Goal: Task Accomplishment & Management: Manage account settings

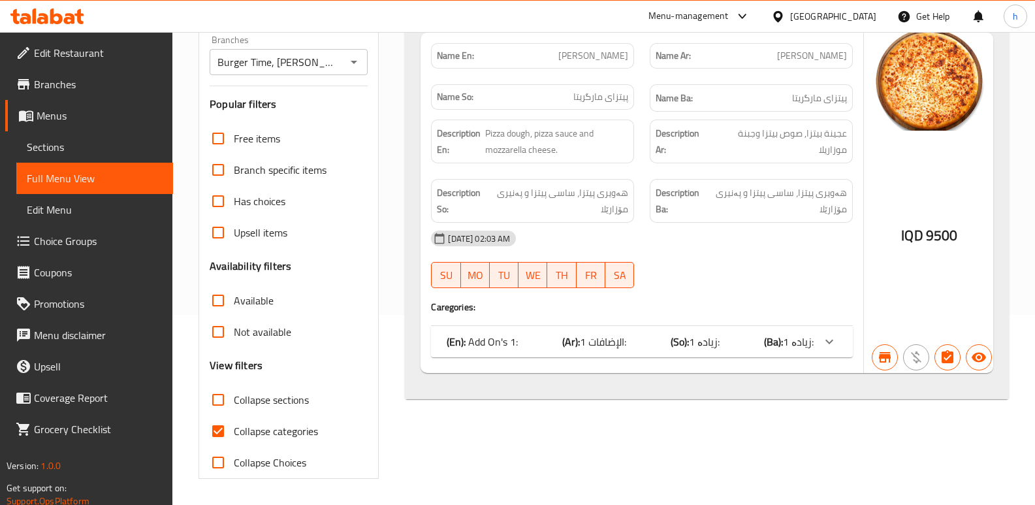
scroll to position [16, 0]
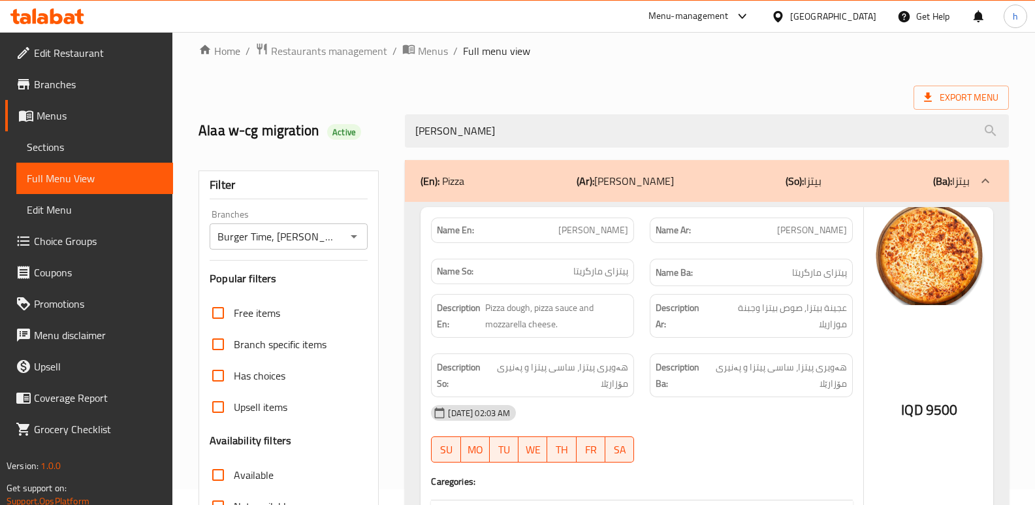
click at [61, 15] on icon at bounding box center [56, 16] width 12 height 16
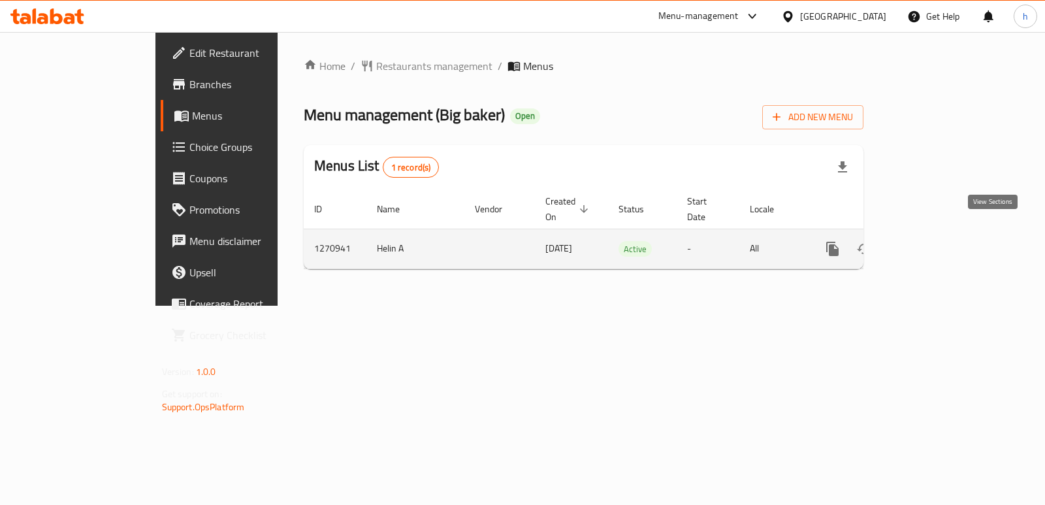
click at [934, 241] on icon "enhanced table" at bounding box center [927, 249] width 16 height 16
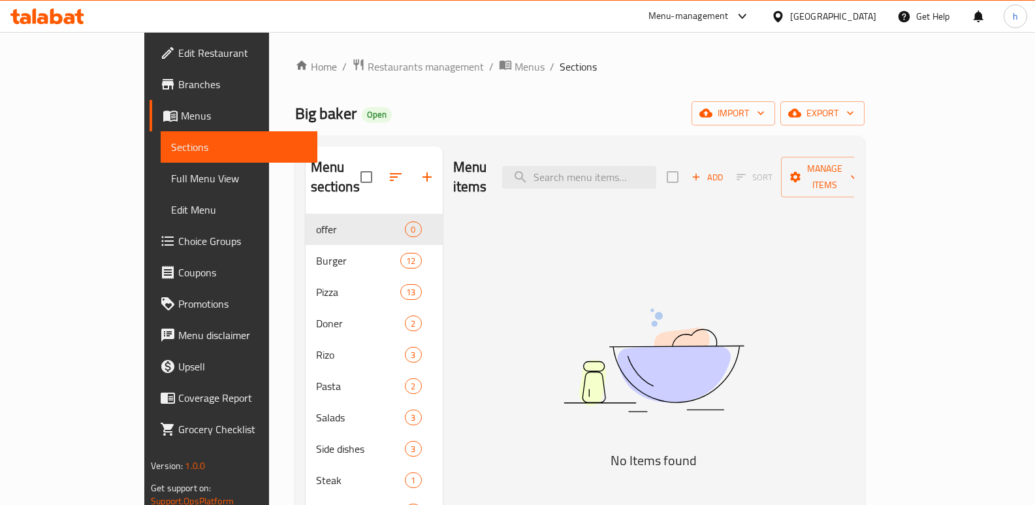
click at [65, 14] on icon at bounding box center [47, 16] width 74 height 16
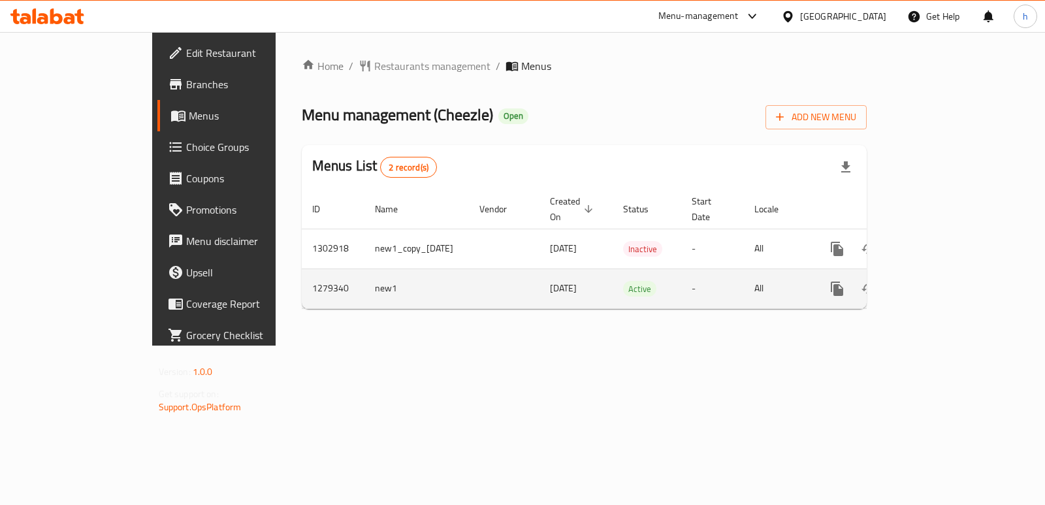
click at [937, 283] on icon "enhanced table" at bounding box center [931, 289] width 12 height 12
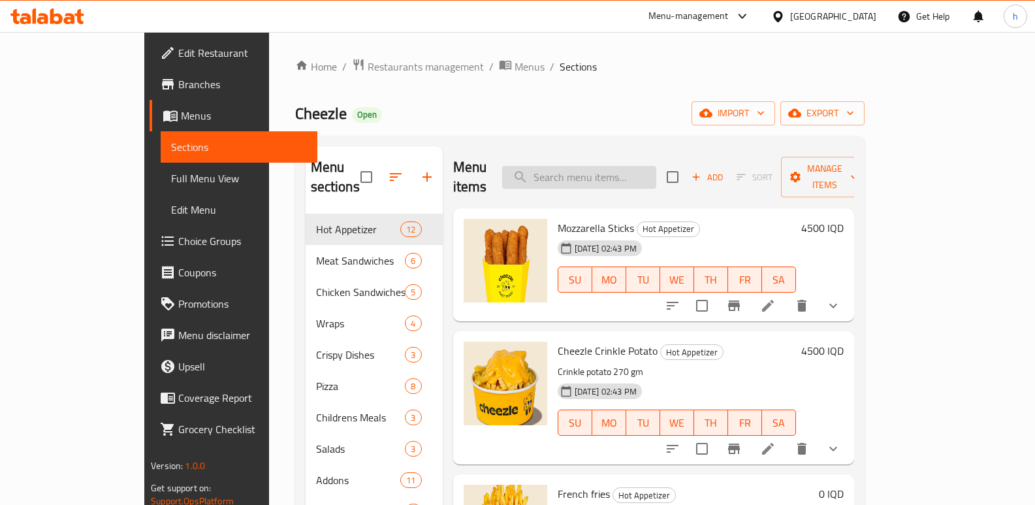
click at [656, 166] on input "search" at bounding box center [579, 177] width 154 height 23
paste input "Sprite"
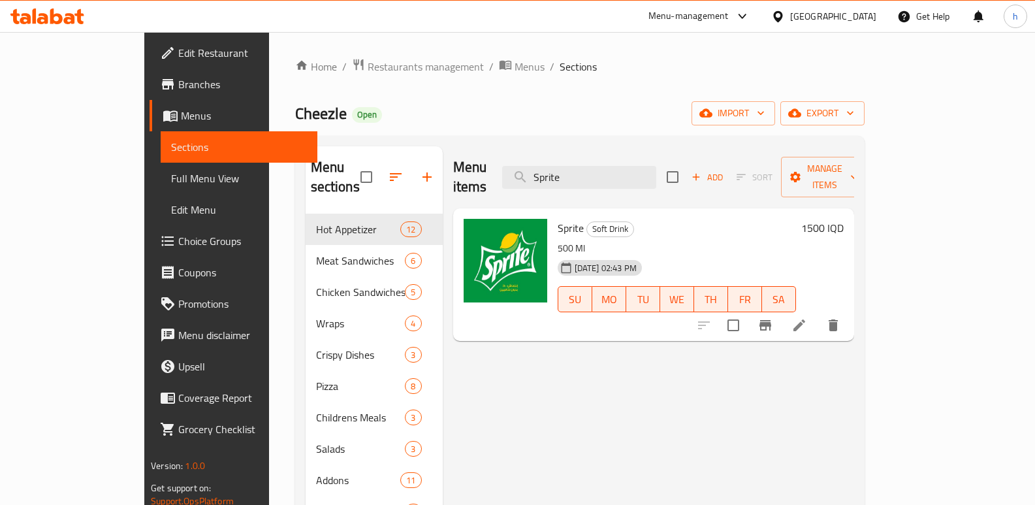
type input "Sprite"
click at [817, 313] on li at bounding box center [799, 325] width 37 height 24
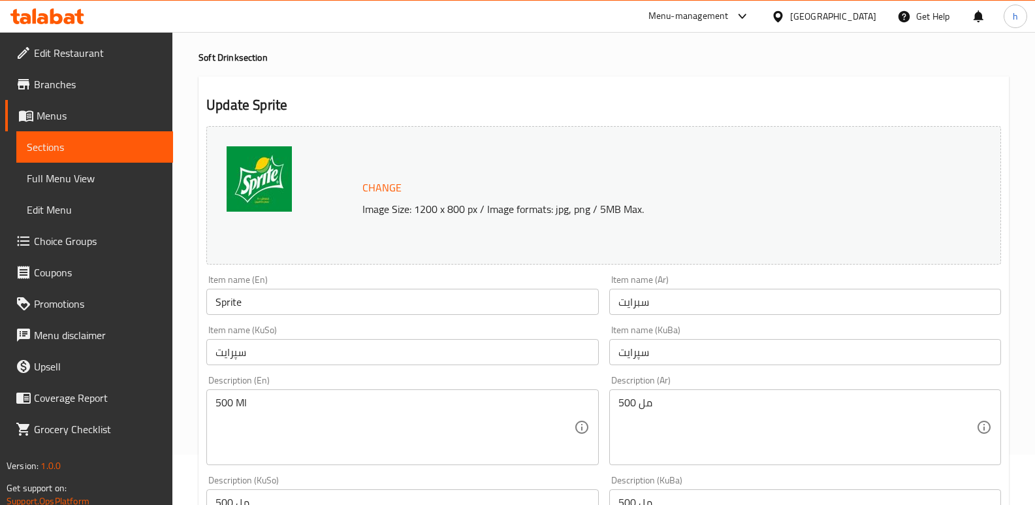
scroll to position [62, 0]
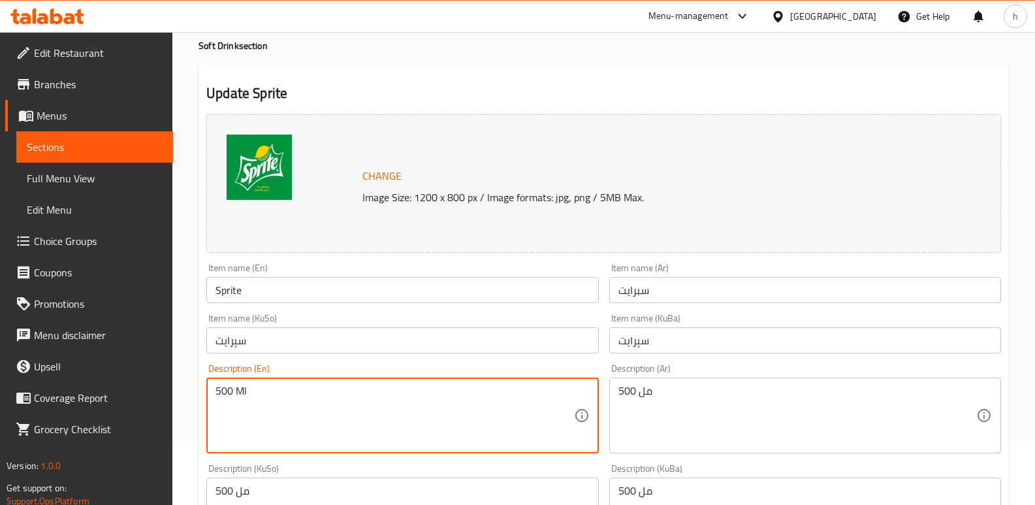
click at [224, 390] on textarea "500 Ml" at bounding box center [394, 416] width 358 height 62
paste textarea "25"
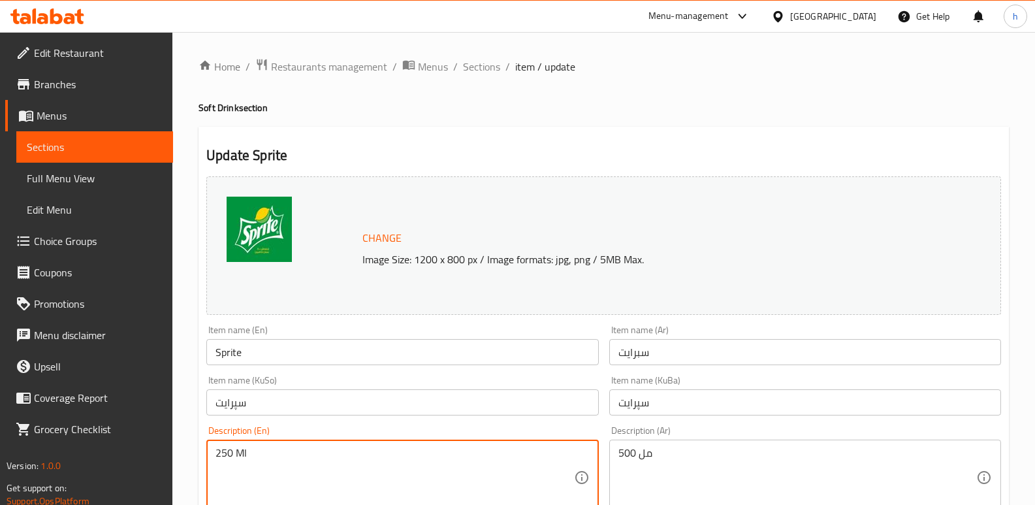
scroll to position [161, 0]
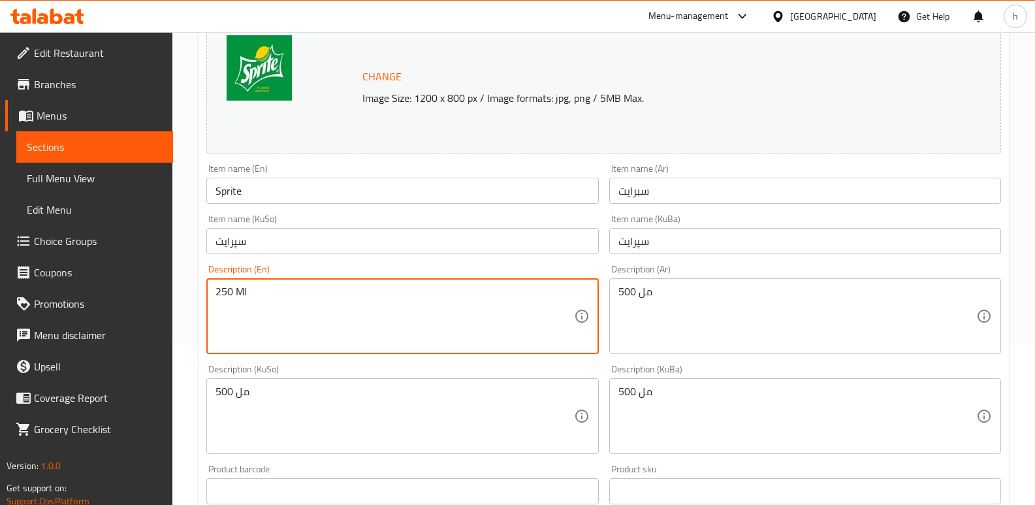
type textarea "250 Ml"
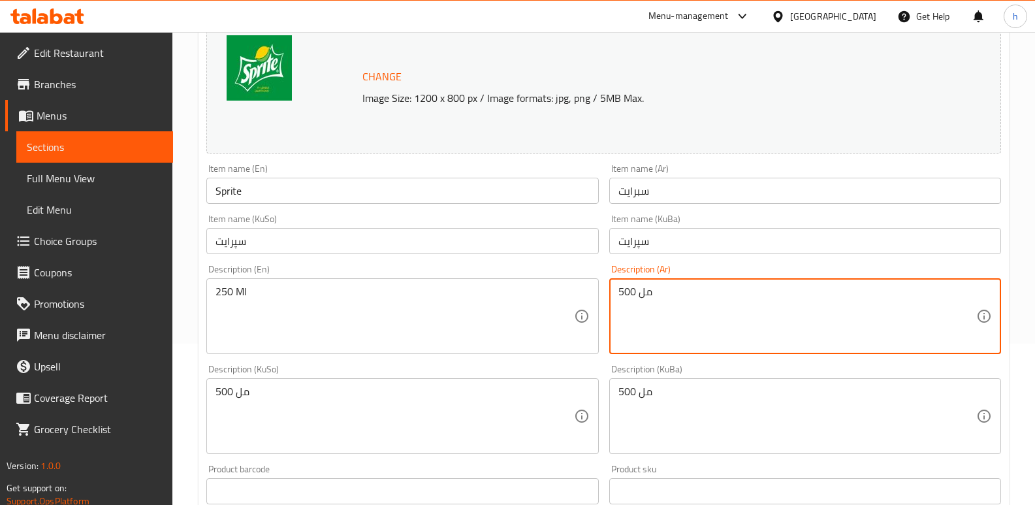
click at [630, 292] on textarea "500 مل" at bounding box center [797, 316] width 358 height 62
paste textarea "25"
type textarea "250 مل"
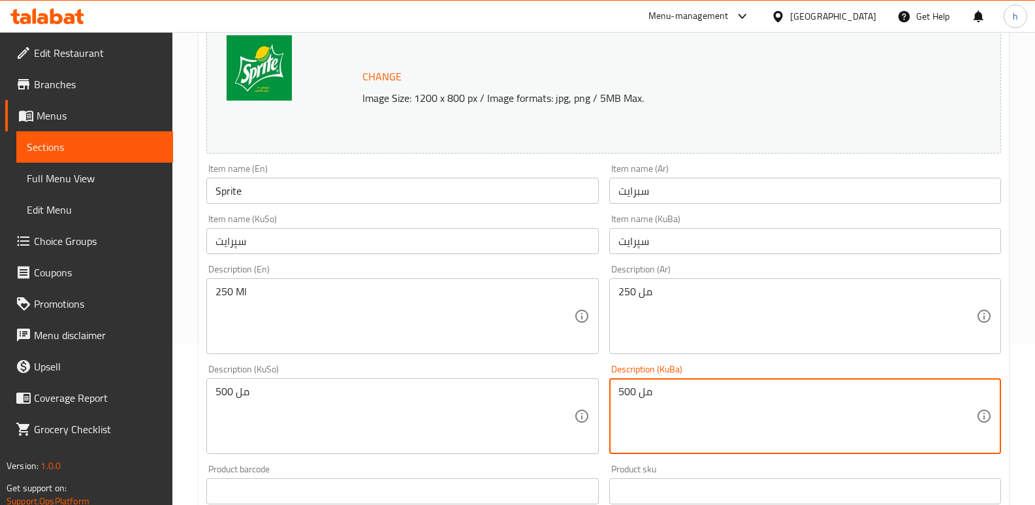
click at [627, 392] on textarea "500 مل" at bounding box center [797, 416] width 358 height 62
paste textarea "25"
type textarea "250 مل"
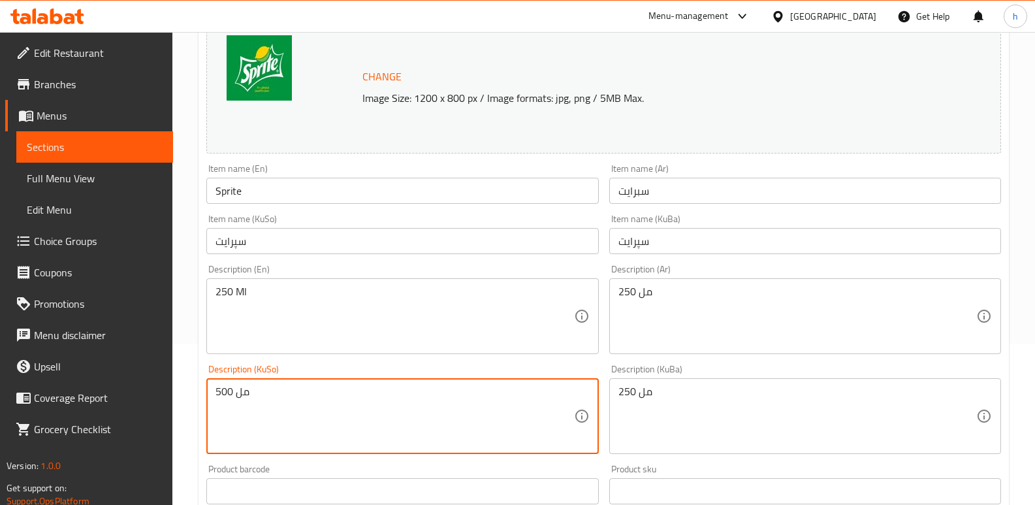
click at [223, 392] on textarea "500 مل" at bounding box center [394, 416] width 358 height 62
paste textarea "25"
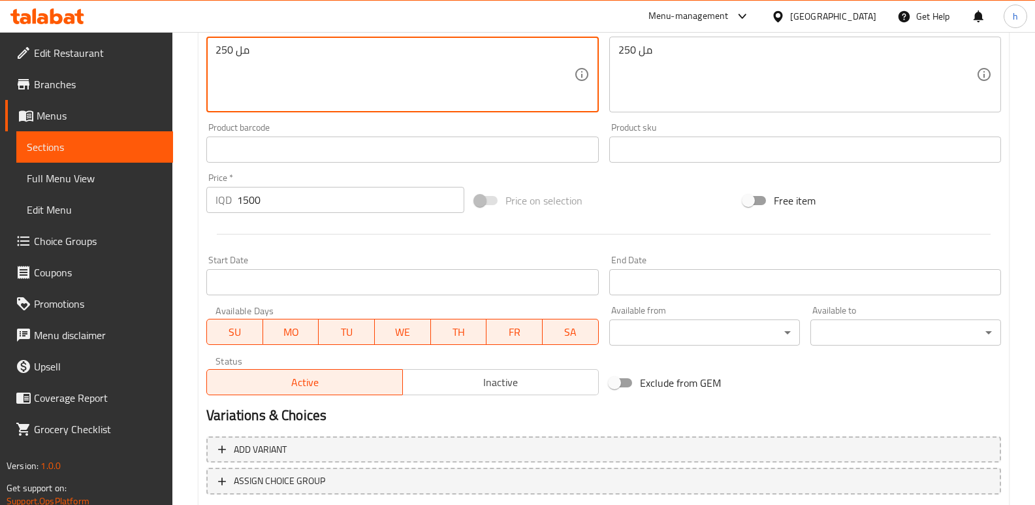
scroll to position [587, 0]
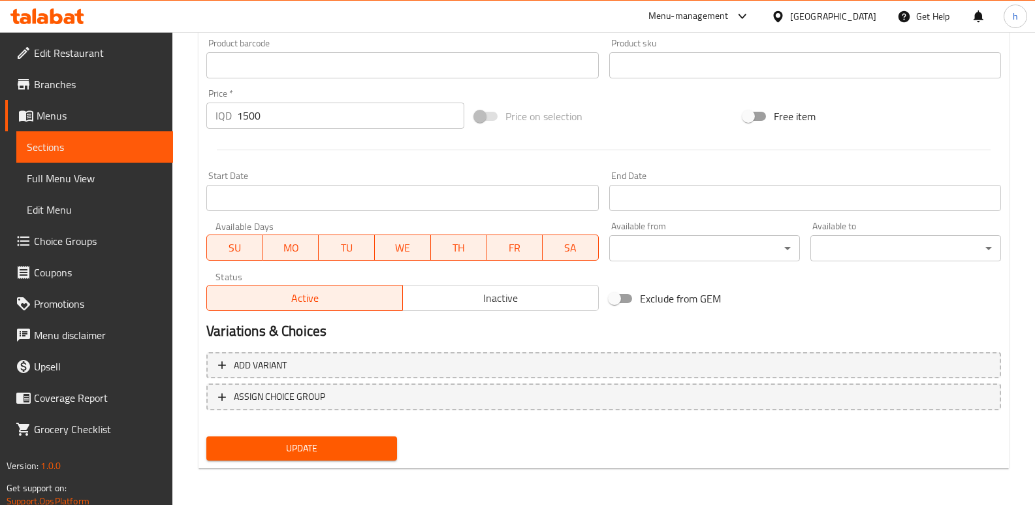
type textarea "250 مل"
click at [261, 450] on span "Update" at bounding box center [302, 448] width 170 height 16
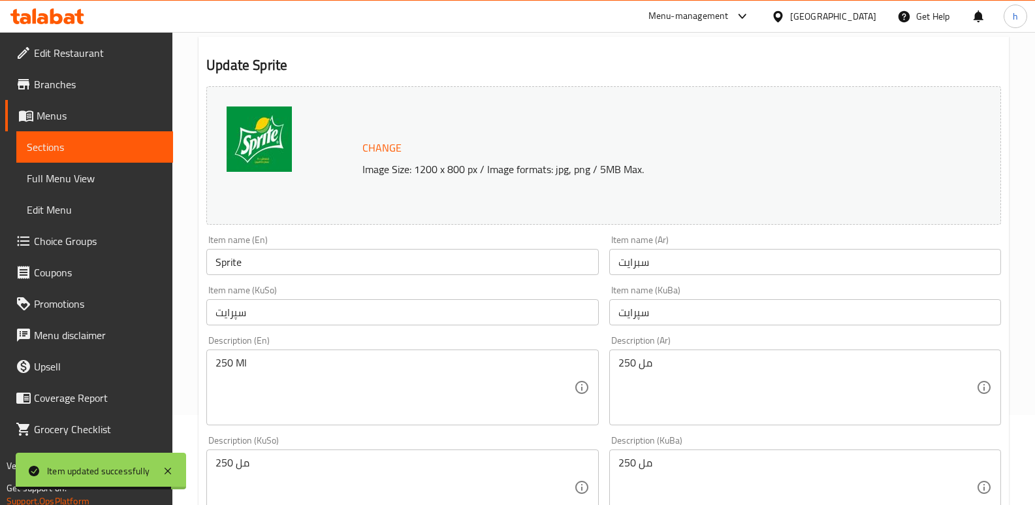
scroll to position [65, 0]
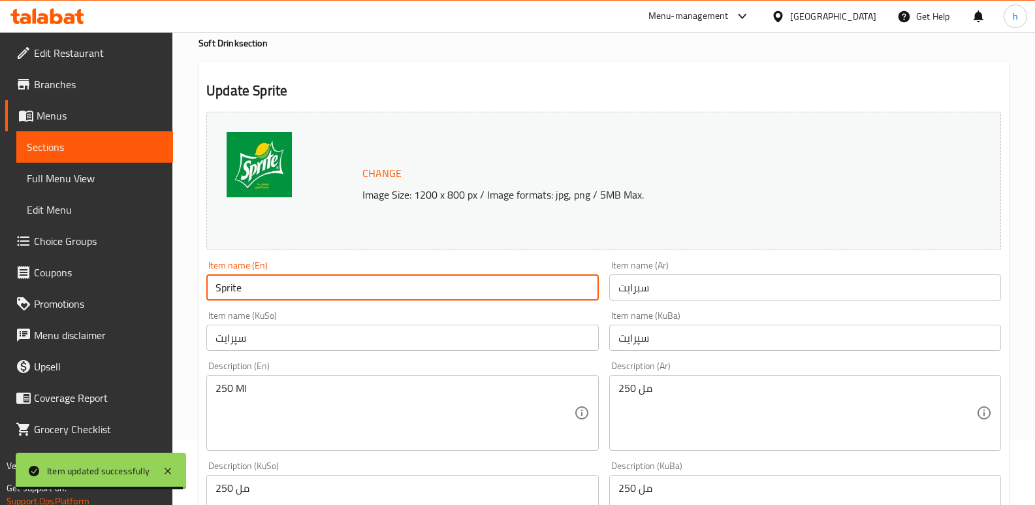
drag, startPoint x: 228, startPoint y: 289, endPoint x: 168, endPoint y: 287, distance: 60.7
click at [168, 287] on div "Edit Restaurant Branches Menus Sections Full Menu View Edit Menu Choice Groups …" at bounding box center [517, 497] width 1035 height 1060
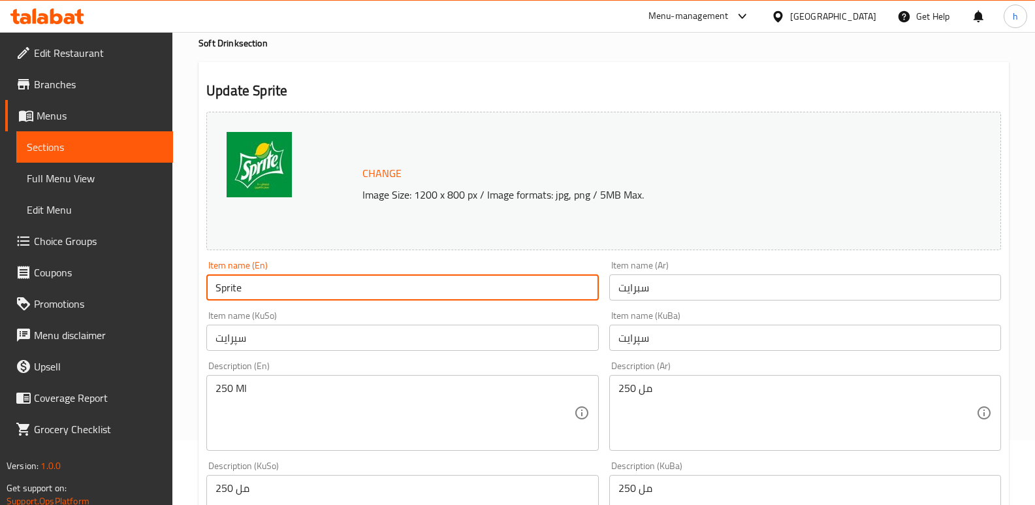
click at [113, 144] on span "Sections" at bounding box center [95, 147] width 136 height 16
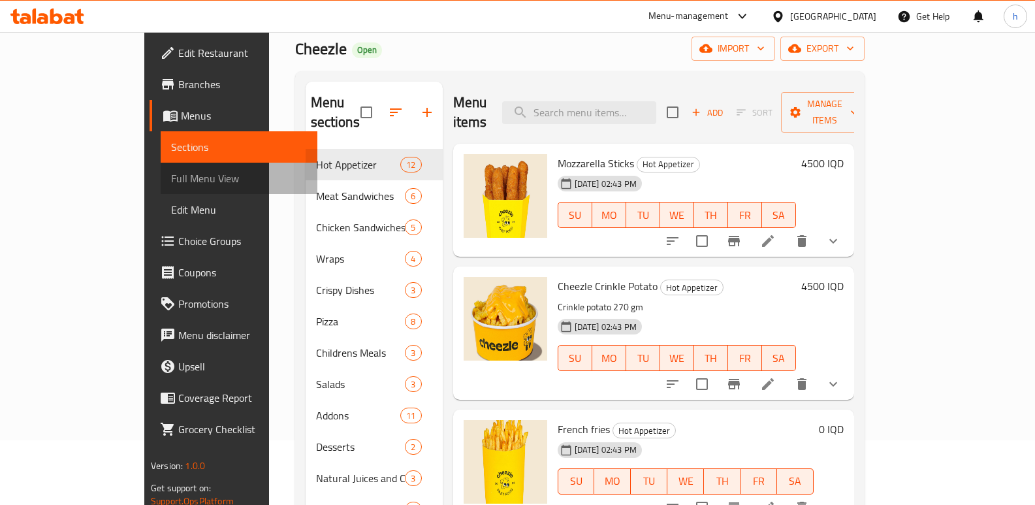
click at [171, 181] on span "Full Menu View" at bounding box center [239, 178] width 136 height 16
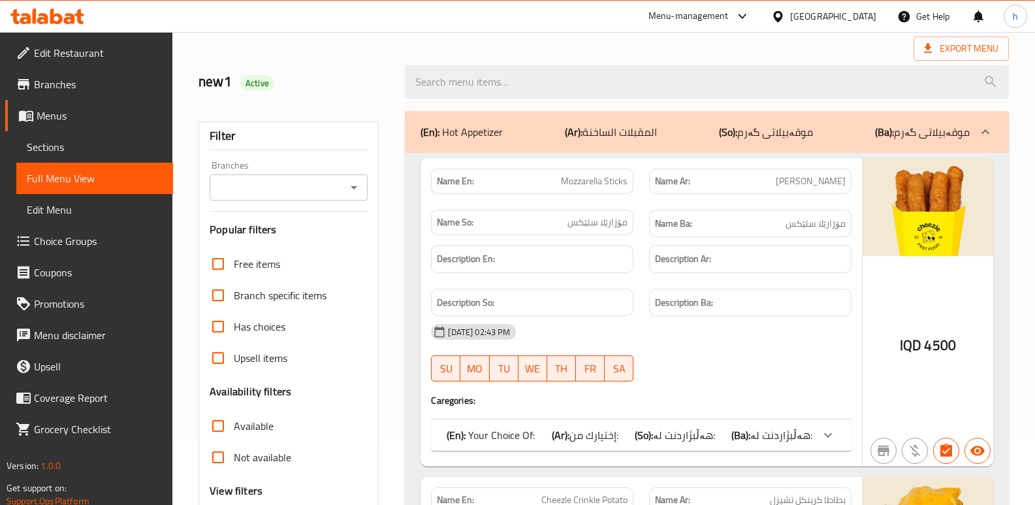
click at [289, 195] on input "Branches" at bounding box center [277, 187] width 129 height 18
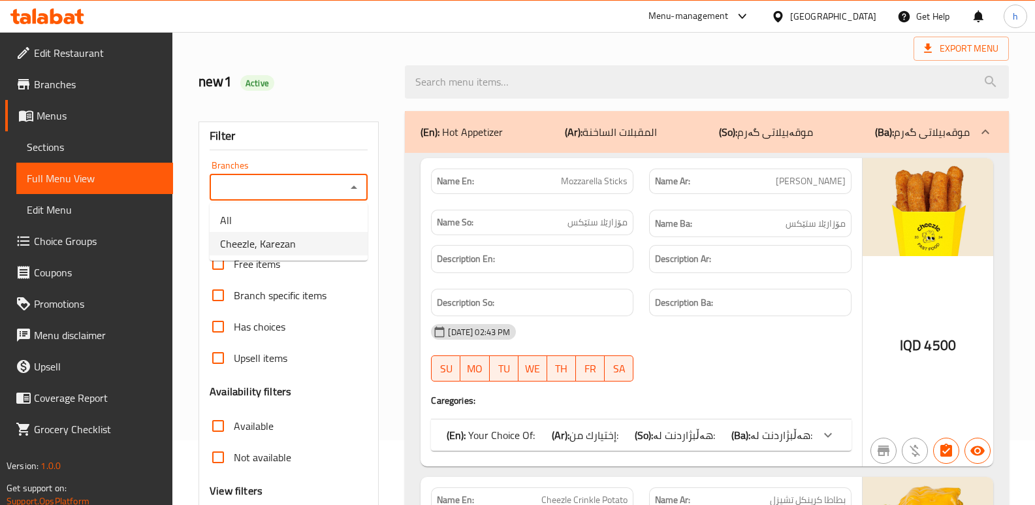
click at [288, 244] on span "Cheezle, Karezan" at bounding box center [258, 244] width 76 height 16
type input "Cheezle, Karezan"
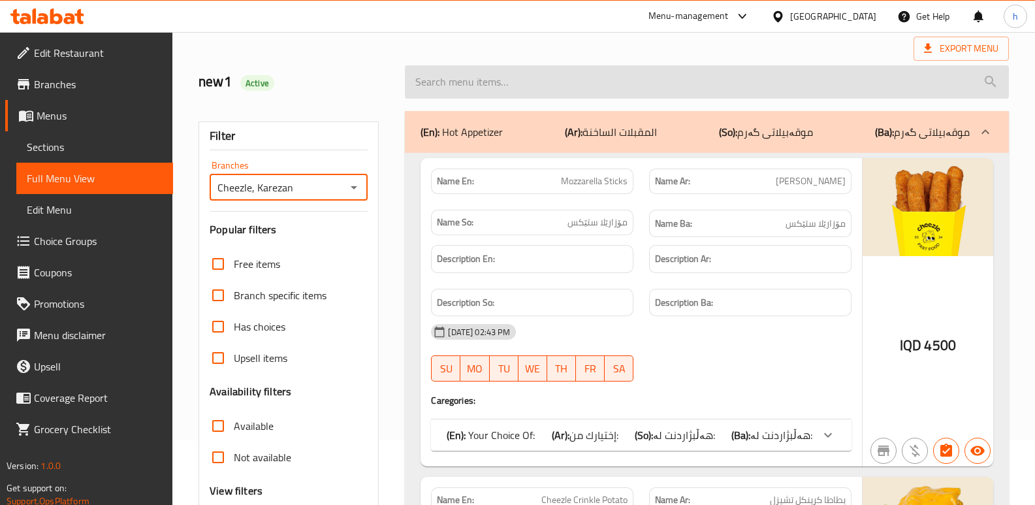
click at [490, 74] on input "search" at bounding box center [707, 81] width 604 height 33
paste input "Sprite"
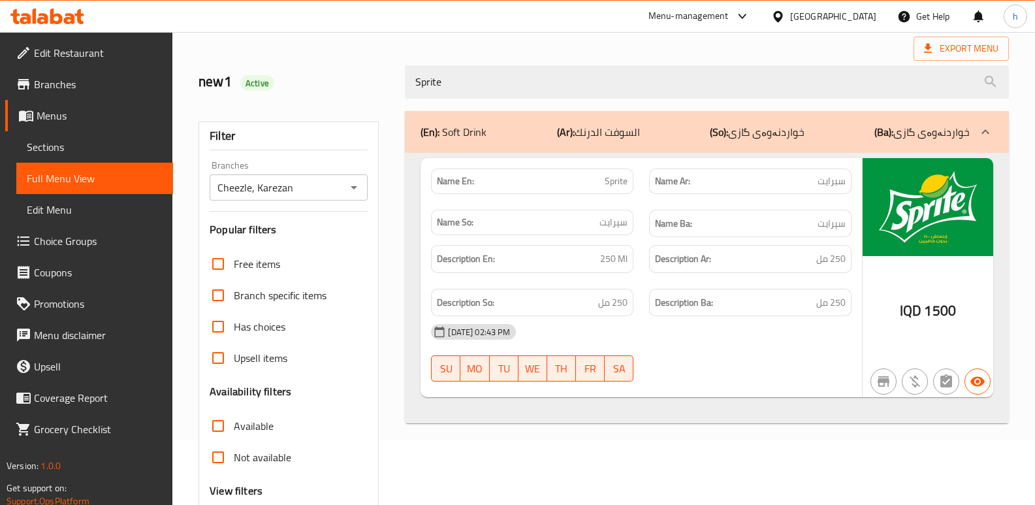
type input "Sprite"
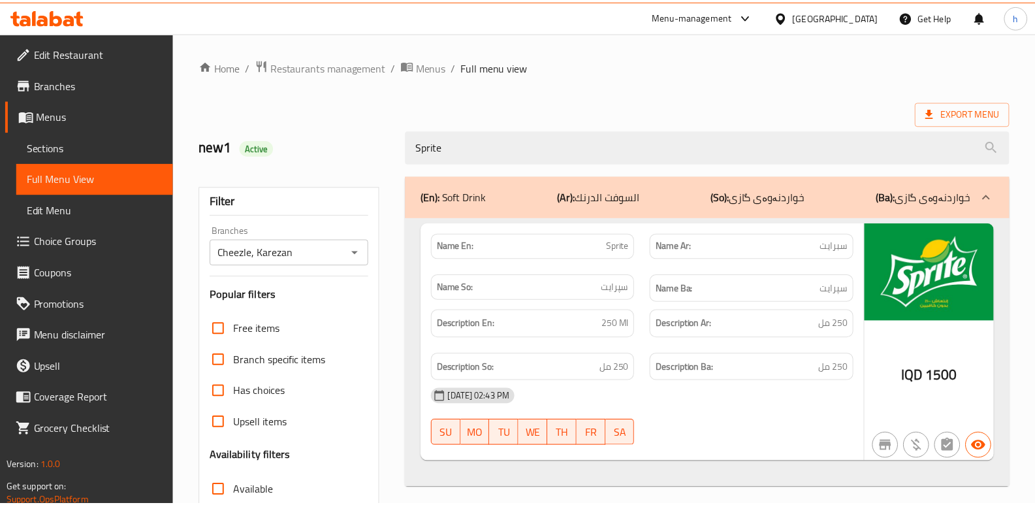
scroll to position [190, 0]
